Goal: Task Accomplishment & Management: Complete application form

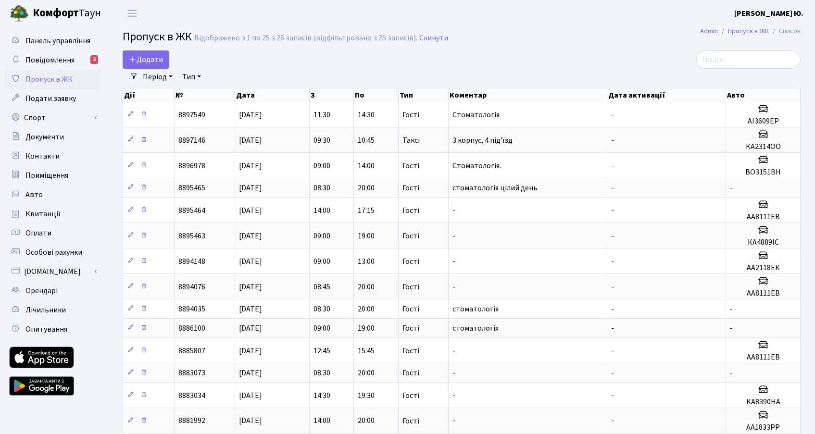
select select "25"
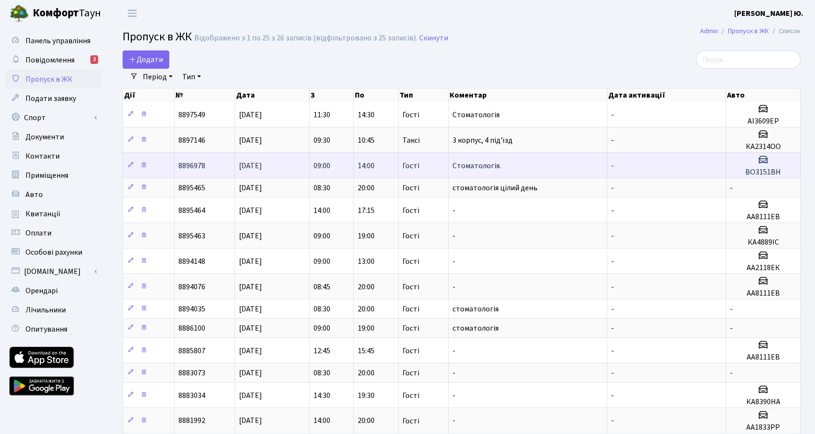
click at [653, 155] on td "-" at bounding box center [666, 164] width 119 height 25
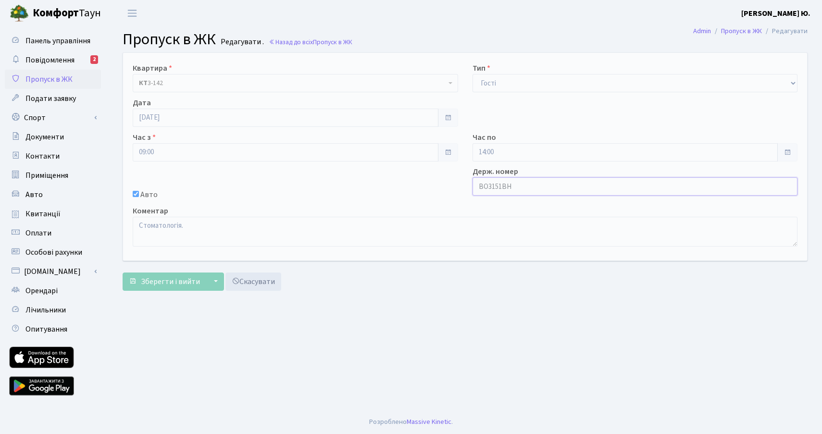
drag, startPoint x: 522, startPoint y: 188, endPoint x: 479, endPoint y: 189, distance: 42.8
click at [479, 189] on input "ВО3151ВН" at bounding box center [636, 186] width 326 height 18
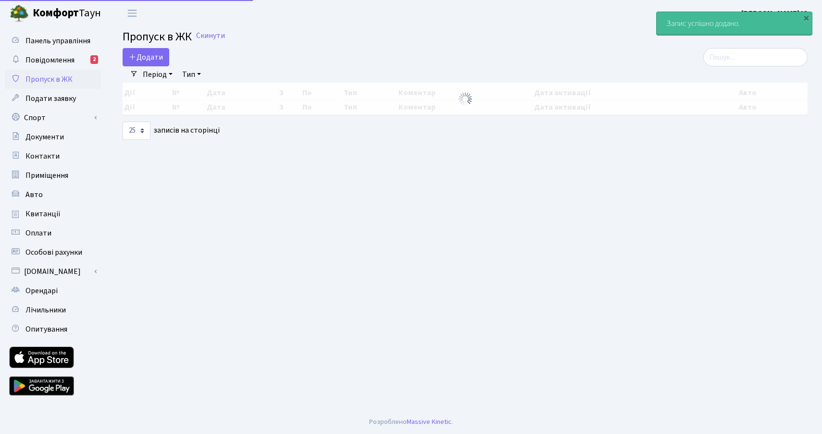
select select "25"
click at [151, 56] on span "Додати" at bounding box center [146, 57] width 34 height 11
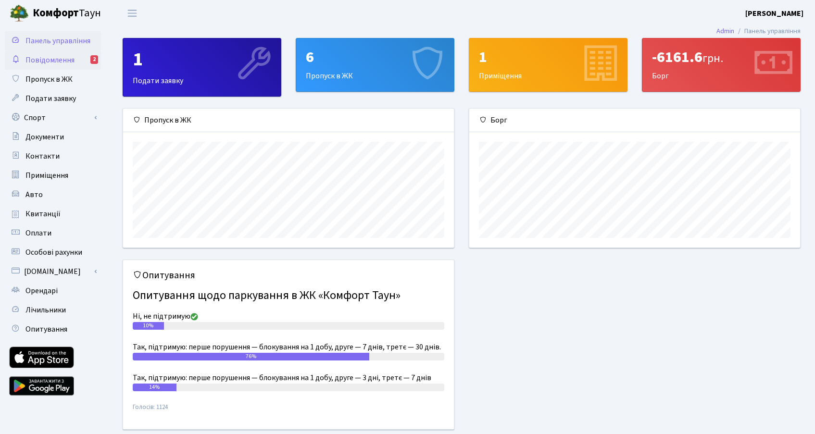
scroll to position [139, 331]
click at [54, 81] on span "Пропуск в ЖК" at bounding box center [48, 79] width 47 height 11
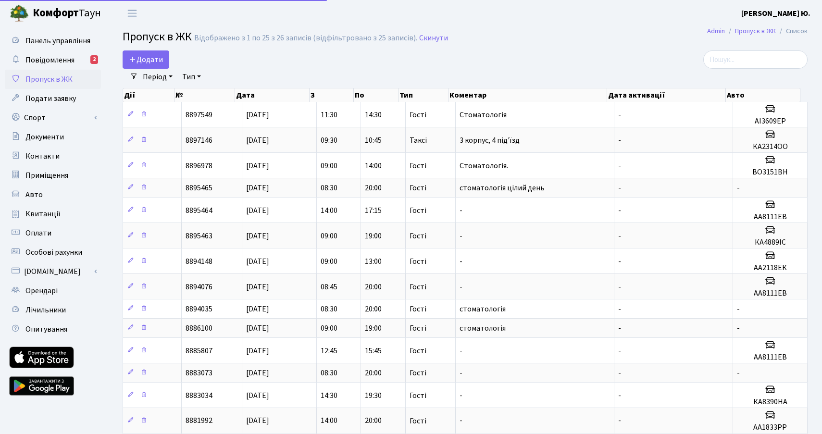
select select "25"
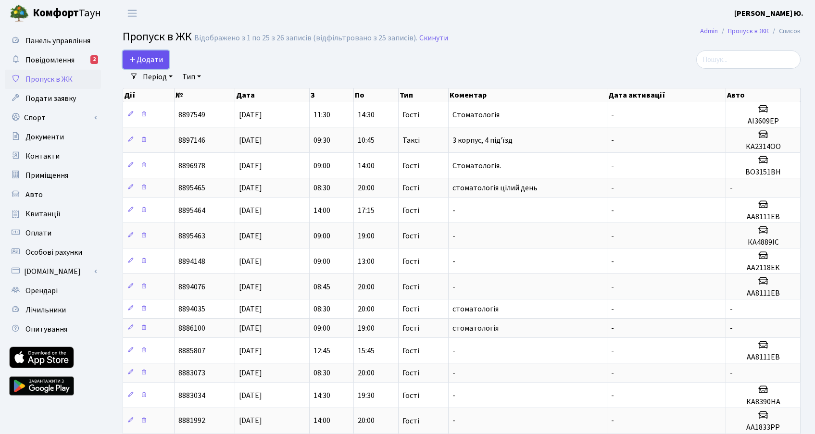
click at [145, 59] on span "Додати" at bounding box center [146, 59] width 34 height 11
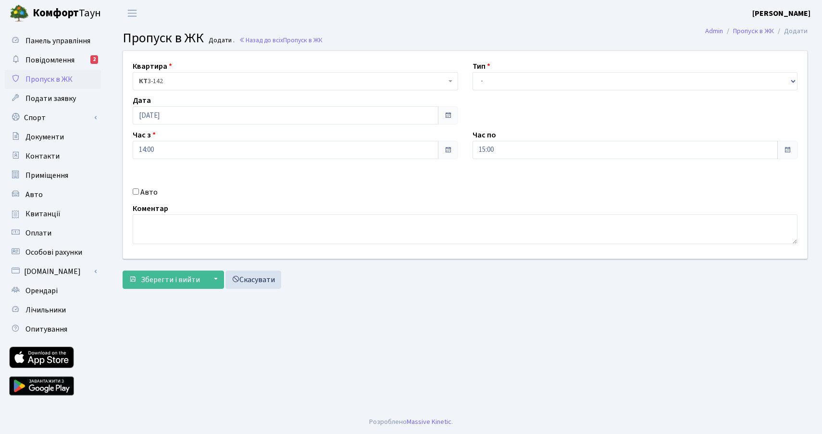
click at [132, 191] on div "Авто" at bounding box center [295, 193] width 340 height 12
click at [136, 193] on input "Авто" at bounding box center [136, 191] width 6 height 6
checkbox input "true"
paste input "ВО3151ВН"
type input "ВО3151ВН"
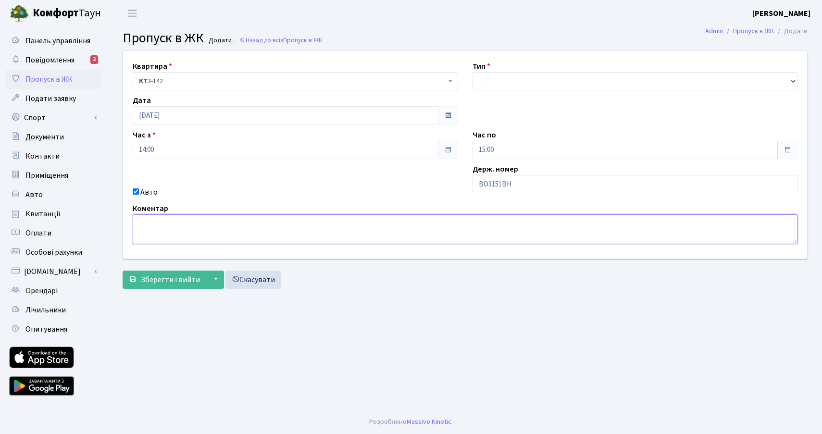
drag, startPoint x: 184, startPoint y: 226, endPoint x: 189, endPoint y: 225, distance: 5.3
click at [186, 226] on textarea at bounding box center [465, 229] width 665 height 30
type textarea "Стоматологія"
click at [515, 152] on input "15:00" at bounding box center [626, 150] width 306 height 18
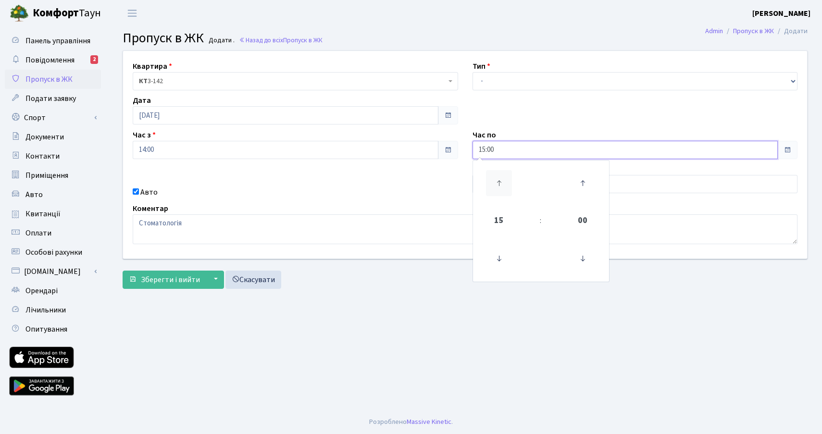
click at [504, 188] on icon at bounding box center [499, 183] width 26 height 26
type input "19:00"
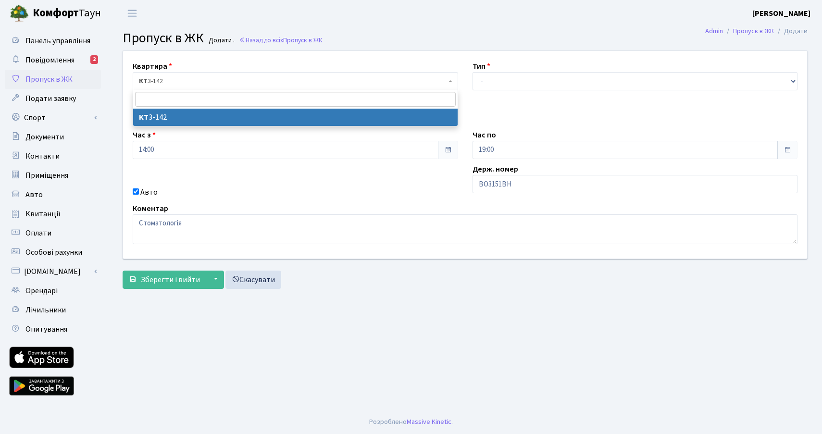
click at [273, 80] on span "КТ 3-142" at bounding box center [292, 81] width 307 height 10
click at [228, 163] on div "Квартира <b>КТ</b>&nbsp;&nbsp;&nbsp;&nbsp;3-142 КТ 3-142 Тип - Доставка Таксі Г…" at bounding box center [465, 155] width 699 height 208
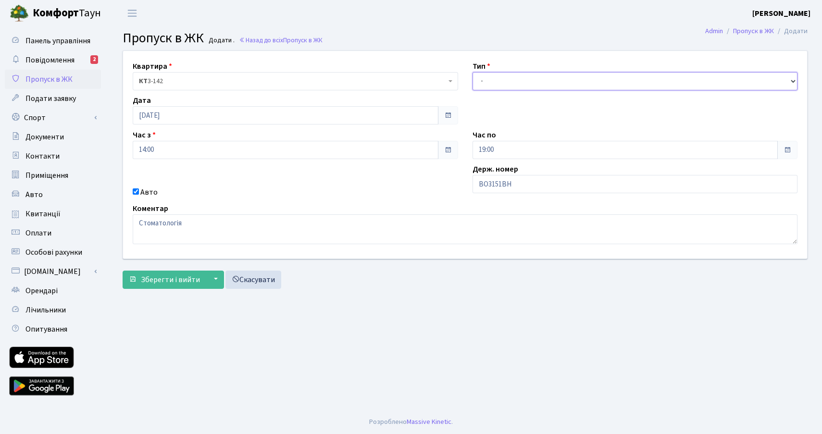
drag, startPoint x: 527, startPoint y: 73, endPoint x: 525, endPoint y: 82, distance: 9.2
click at [527, 73] on select "- Доставка Таксі Гості Сервіс" at bounding box center [636, 81] width 326 height 18
select select "3"
click at [473, 72] on select "- Доставка Таксі Гості Сервіс" at bounding box center [636, 81] width 326 height 18
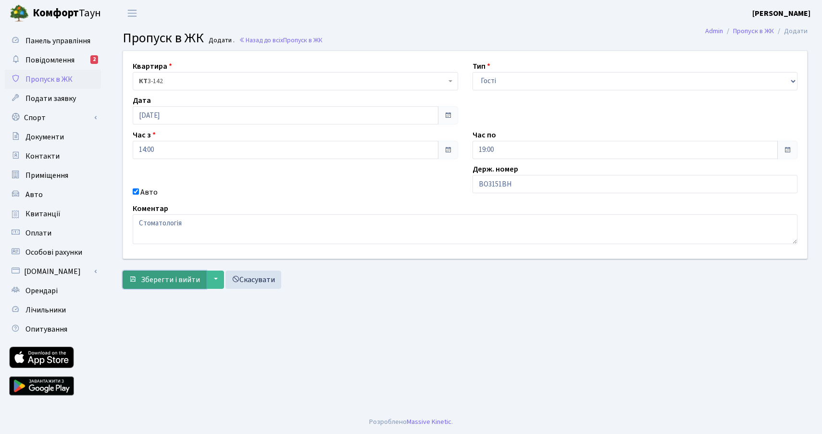
click at [169, 284] on span "Зберегти і вийти" at bounding box center [170, 280] width 59 height 11
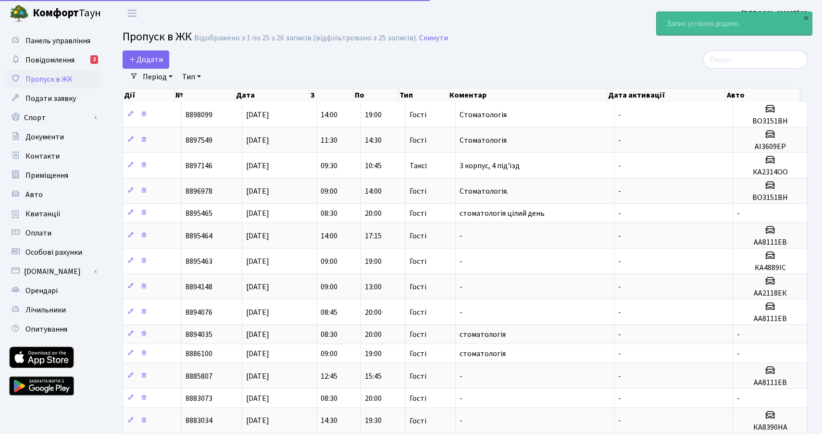
select select "25"
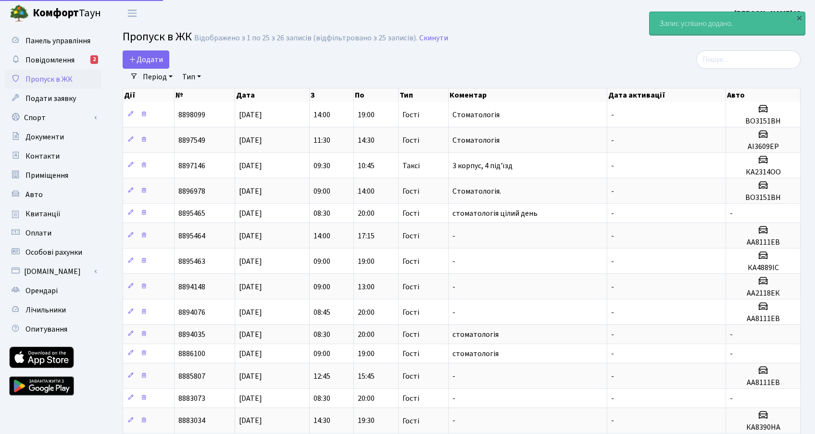
select select "25"
